Goal: Information Seeking & Learning: Learn about a topic

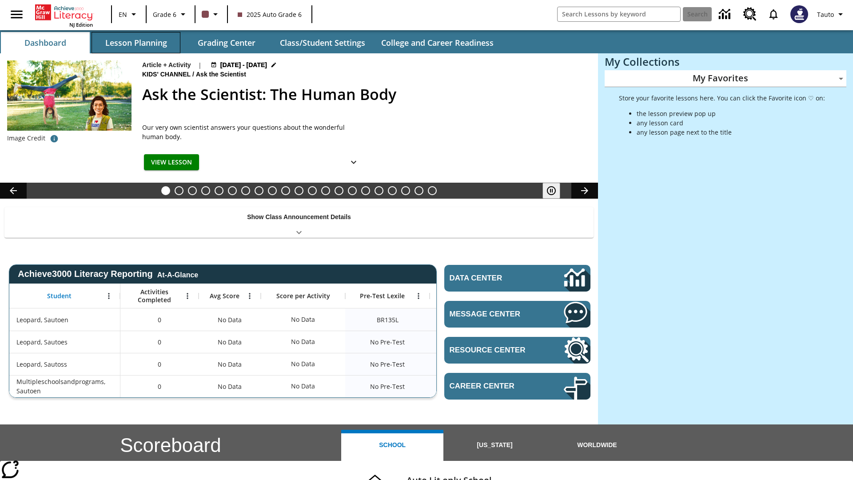
click at [136, 43] on button "Lesson Planning" at bounding box center [135, 42] width 89 height 21
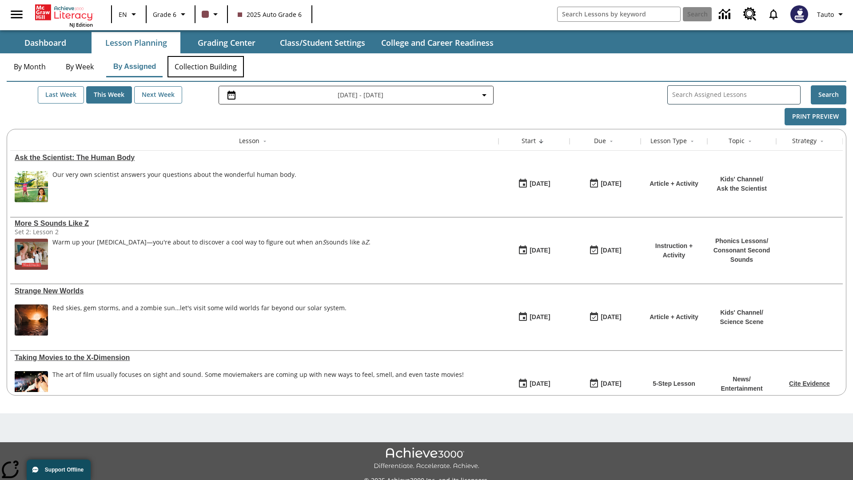
click at [205, 67] on button "Collection Building" at bounding box center [205, 66] width 76 height 21
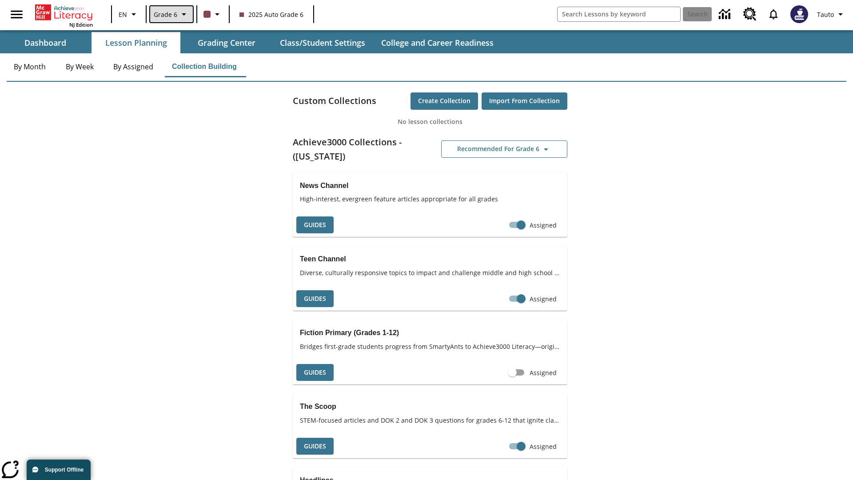
click at [171, 14] on span "Grade 6" at bounding box center [166, 14] width 24 height 9
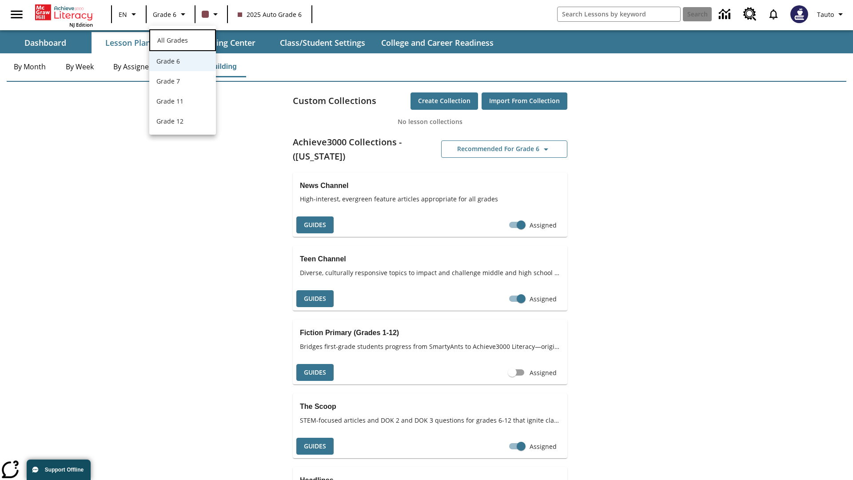
click at [182, 39] on span "All Grades" at bounding box center [172, 40] width 31 height 8
